Goal: Navigation & Orientation: Find specific page/section

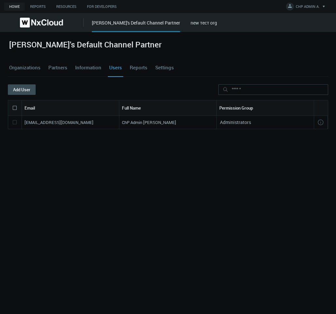
click at [200, 21] on link "new тест org" at bounding box center [204, 23] width 27 height 6
click at [163, 68] on link "Settings" at bounding box center [164, 68] width 21 height 18
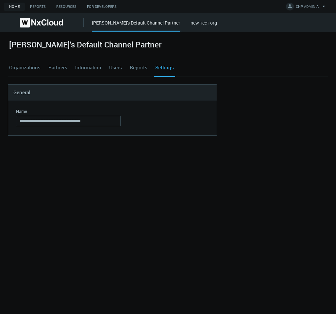
click at [53, 65] on link "Partners" at bounding box center [58, 68] width 22 height 18
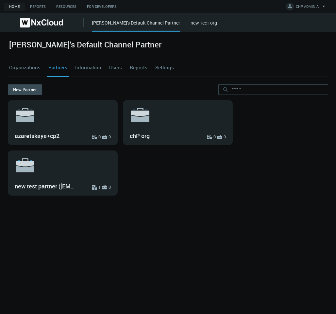
click at [33, 67] on link "Organizations" at bounding box center [25, 68] width 34 height 18
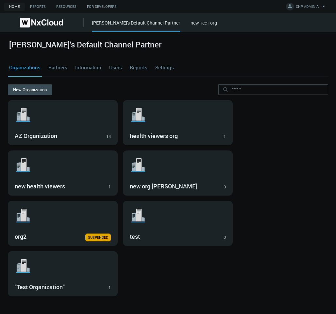
click at [154, 66] on link "Settings" at bounding box center [164, 68] width 21 height 18
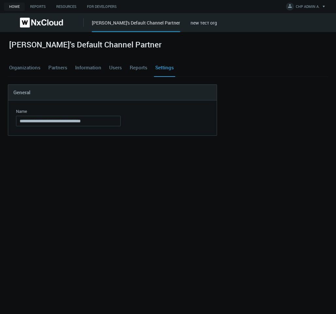
click at [191, 25] on link "new тест org" at bounding box center [204, 23] width 27 height 6
click at [28, 66] on link "Organizations" at bounding box center [25, 68] width 34 height 18
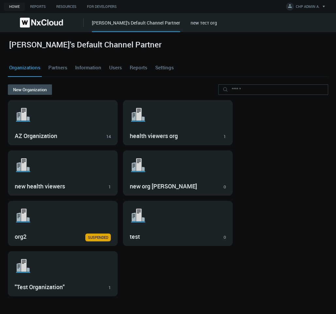
click at [66, 87] on div "New Organization" at bounding box center [168, 92] width 321 height 16
click at [163, 66] on link "Settings" at bounding box center [164, 68] width 21 height 18
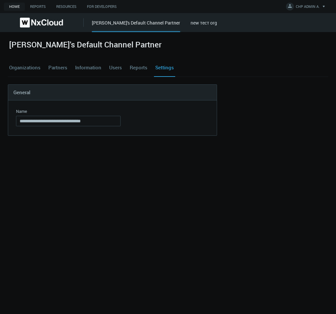
click at [182, 27] on div "[PERSON_NAME]'s Default Channel Partner new тест org" at bounding box center [214, 22] width 244 height 19
click at [191, 22] on link "new тест org" at bounding box center [204, 23] width 27 height 6
click at [29, 60] on link "Organizations" at bounding box center [25, 68] width 34 height 18
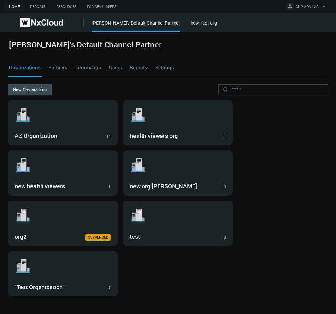
click at [61, 68] on link "Partners" at bounding box center [58, 68] width 22 height 18
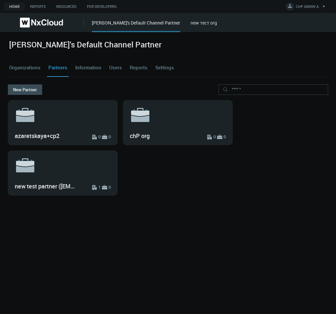
click at [191, 23] on link "new тест org" at bounding box center [204, 23] width 27 height 6
